Goal: Check status: Check status

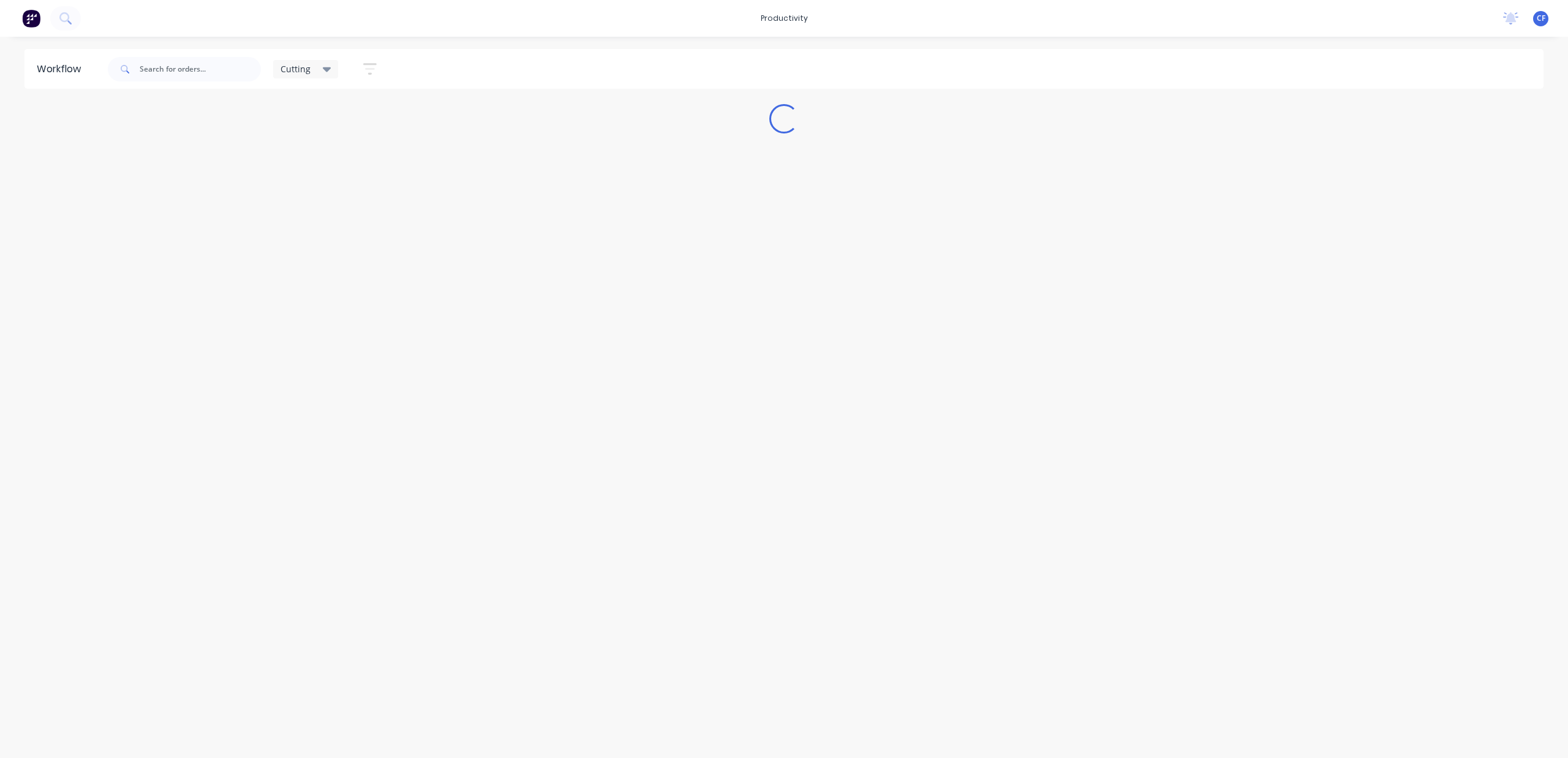
click at [326, 62] on icon at bounding box center [327, 69] width 9 height 13
click at [305, 157] on button "None" at bounding box center [347, 160] width 130 height 14
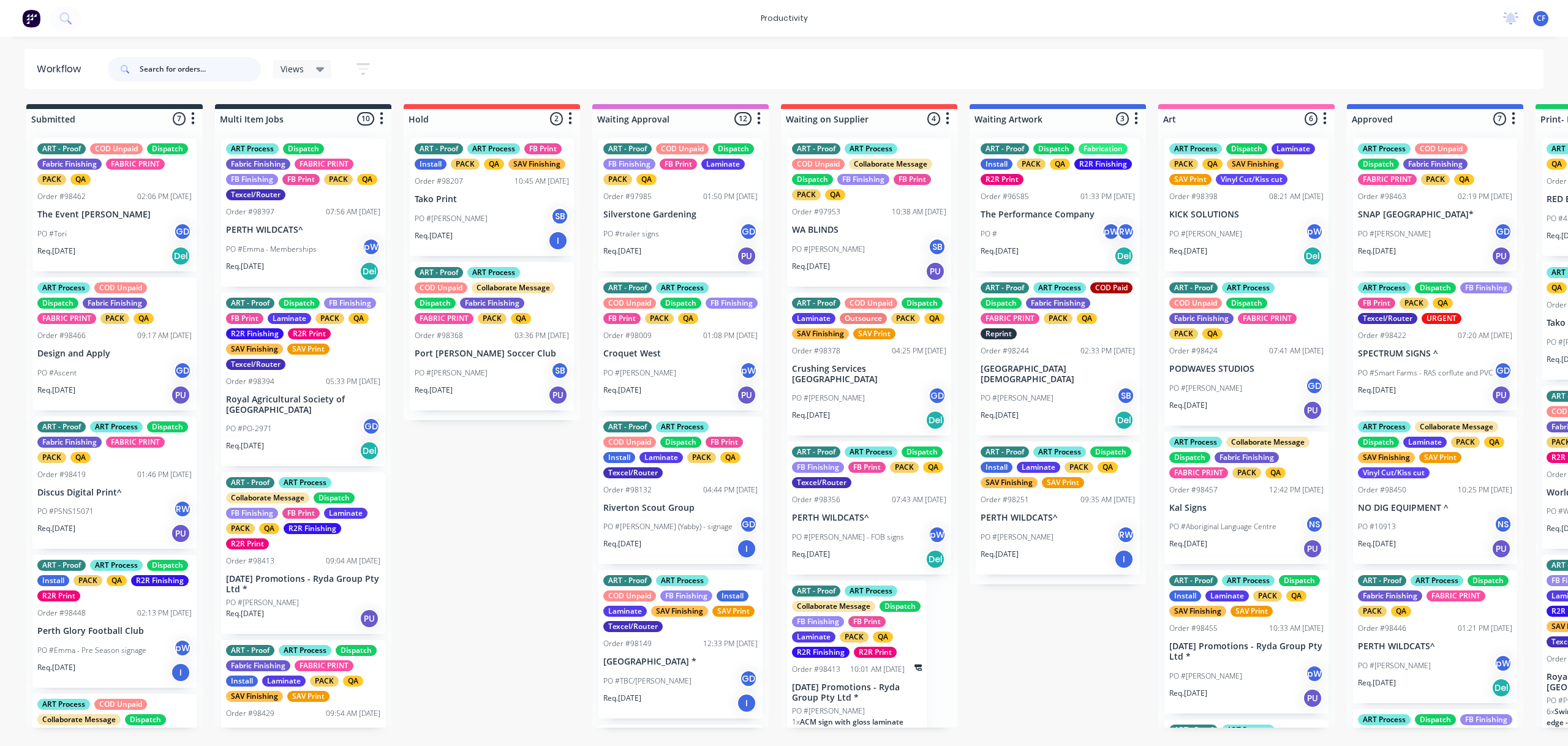
click at [174, 67] on input "text" at bounding box center [200, 69] width 121 height 24
type input "98429"
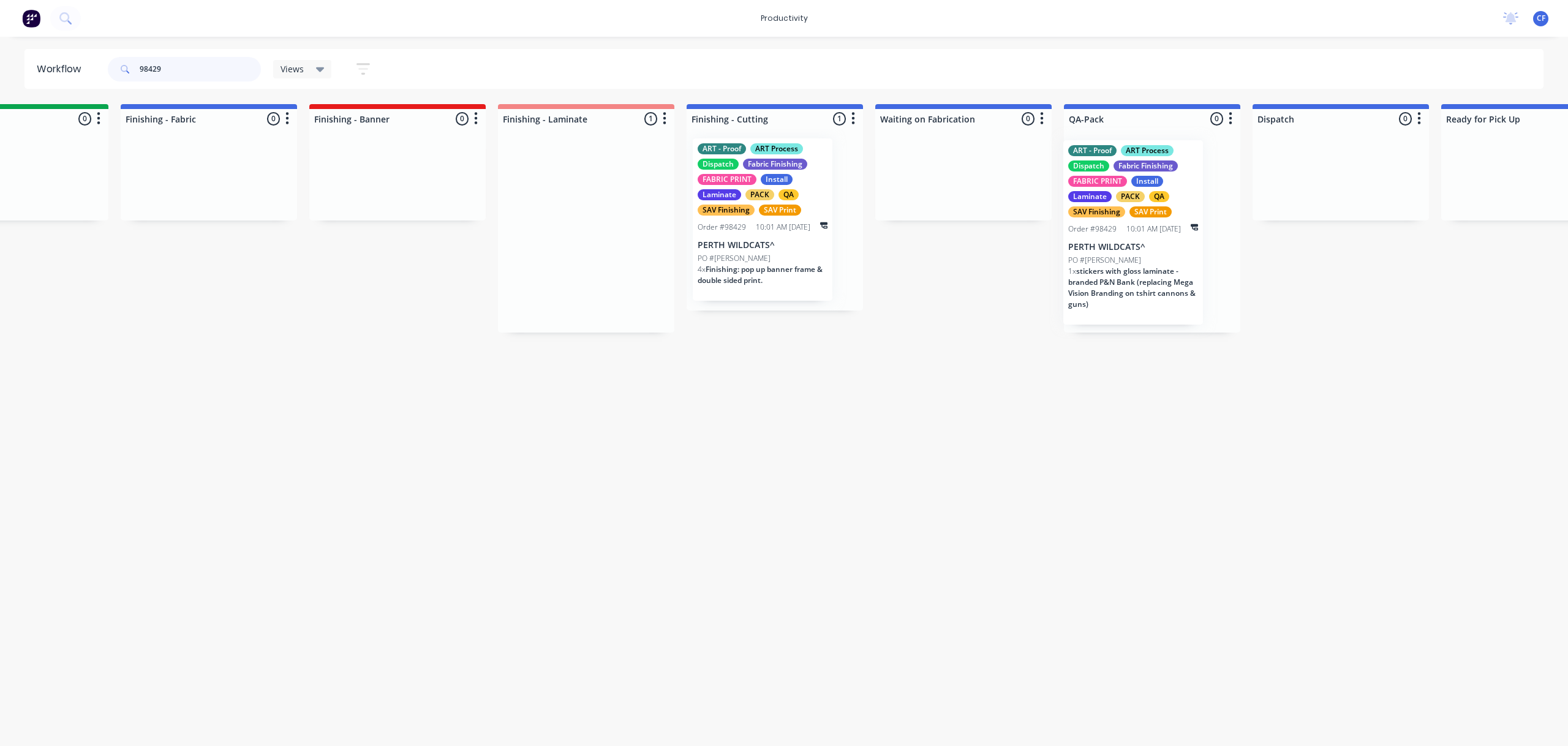
scroll to position [0, 2172]
drag, startPoint x: 826, startPoint y: 225, endPoint x: 1094, endPoint y: 226, distance: 268.0
click at [1094, 226] on div "Submitted 0 Sort By Created date Required date Order number Customer name Most …" at bounding box center [172, 218] width 4706 height 228
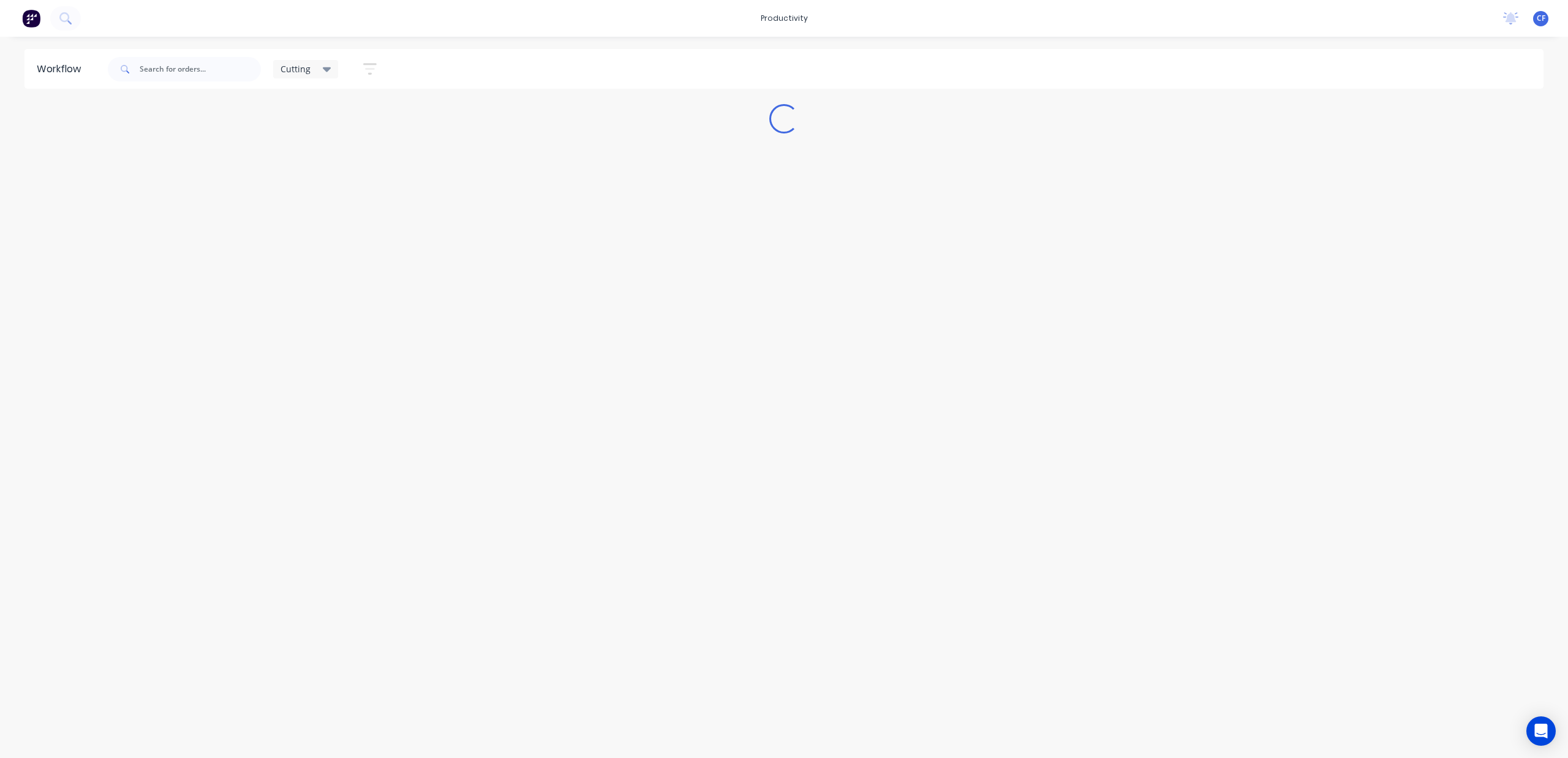
drag, startPoint x: 321, startPoint y: 66, endPoint x: 312, endPoint y: 76, distance: 13.5
click at [323, 65] on icon at bounding box center [327, 69] width 9 height 13
click at [302, 163] on button "None" at bounding box center [347, 160] width 130 height 14
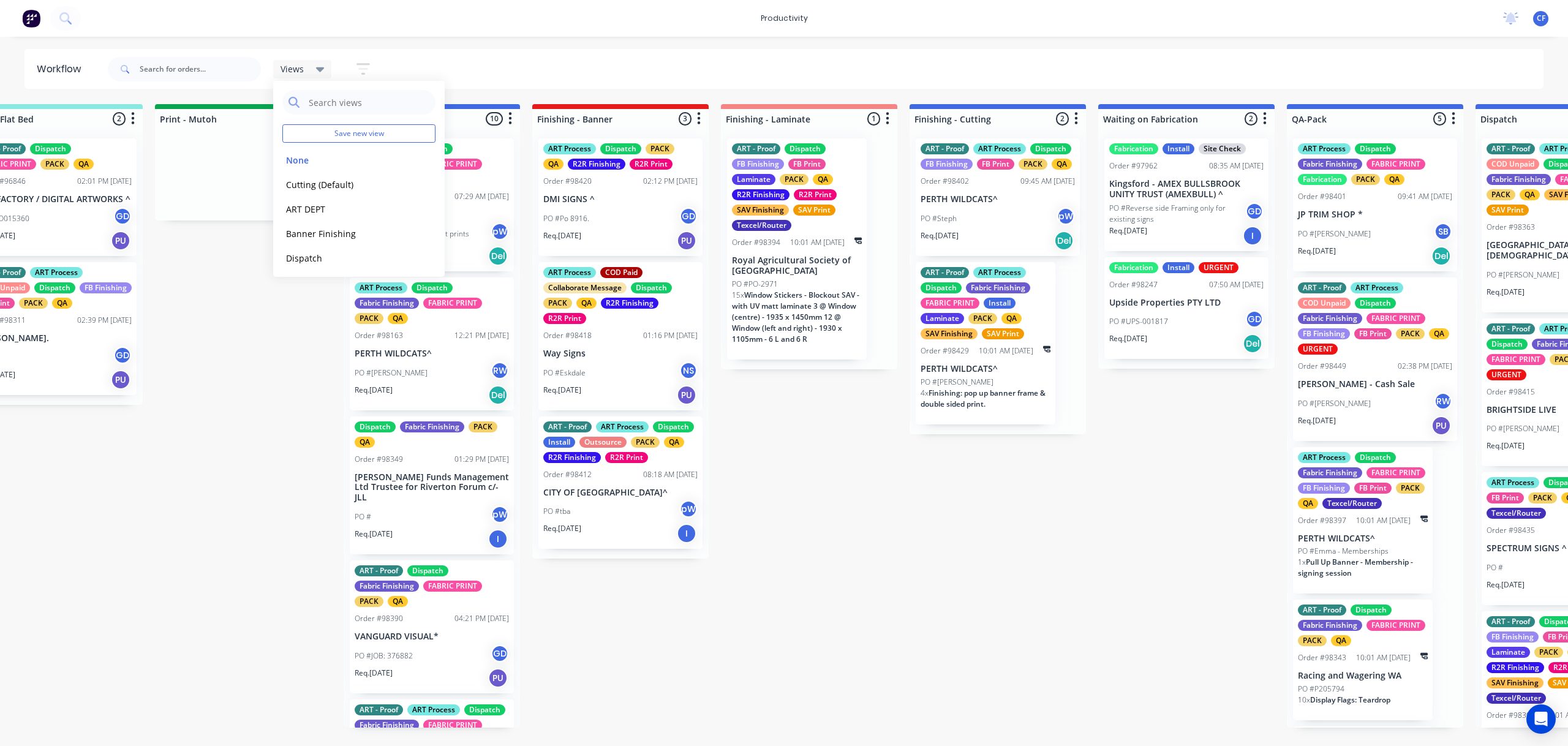
scroll to position [0, 1949]
